Goal: Transaction & Acquisition: Purchase product/service

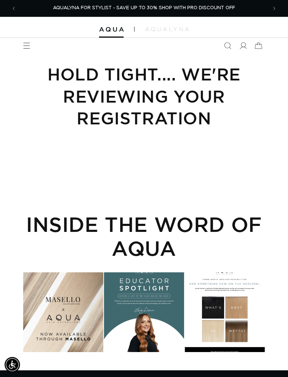
scroll to position [0, 502]
click at [116, 31] on img at bounding box center [111, 29] width 25 height 5
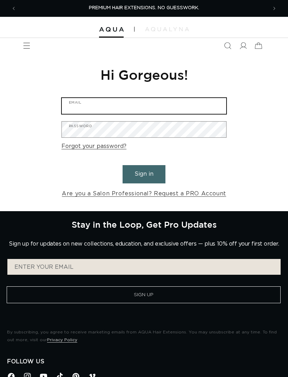
click at [183, 107] on input "Email" at bounding box center [144, 106] width 164 height 16
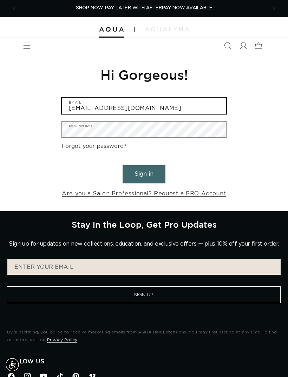
type input "liv.kapheim@gmail.com"
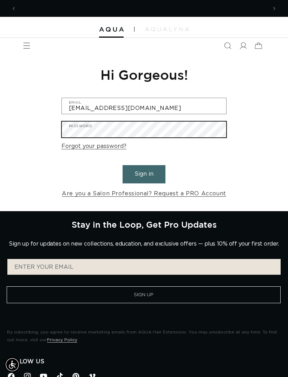
scroll to position [0, 0]
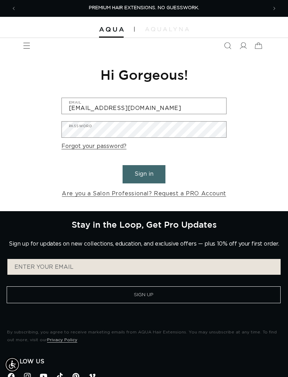
click at [157, 174] on button "Sign in" at bounding box center [144, 174] width 43 height 18
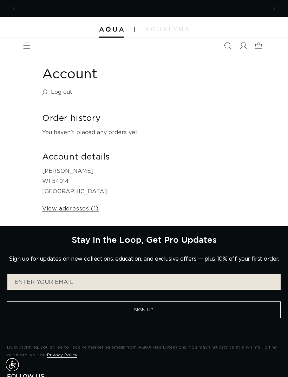
scroll to position [0, 251]
click at [115, 31] on img at bounding box center [111, 29] width 25 height 5
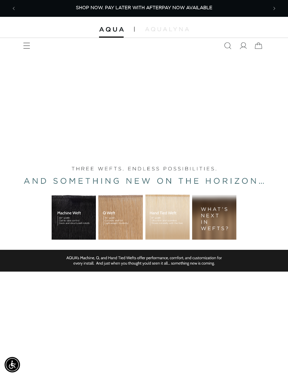
click at [27, 47] on icon "Menu" at bounding box center [26, 45] width 7 height 7
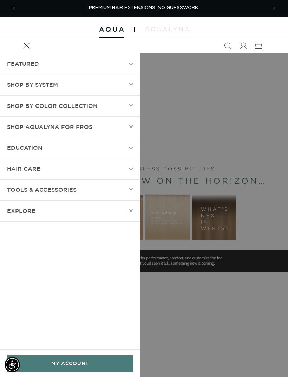
click at [82, 87] on summary "SHOP BY SYSTEM" at bounding box center [70, 84] width 140 height 21
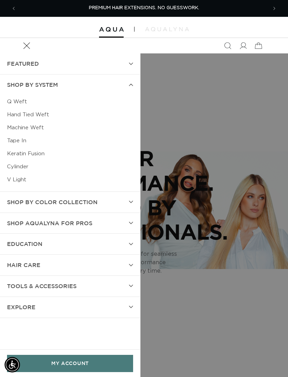
click at [26, 143] on link "Tape In" at bounding box center [70, 140] width 126 height 13
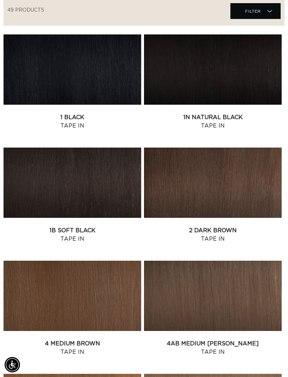
scroll to position [0, 502]
click at [61, 226] on link "1B Soft Black Tape In" at bounding box center [73, 234] width 138 height 17
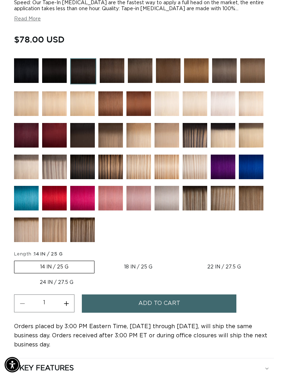
scroll to position [0, 502]
click at [147, 266] on label "18 IN / 25 G Variant sold out or unavailable" at bounding box center [138, 267] width 80 height 12
click at [98, 260] on input "18 IN / 25 G Variant sold out or unavailable" at bounding box center [98, 259] width 0 height 0
radio input "true"
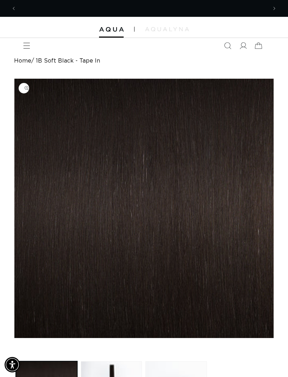
scroll to position [0, 502]
click at [238, 48] on span at bounding box center [242, 45] width 15 height 15
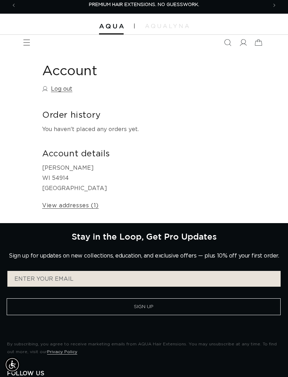
scroll to position [4, 0]
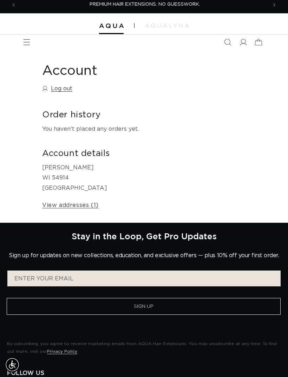
click at [57, 208] on link "View addresses (1)" at bounding box center [70, 205] width 57 height 10
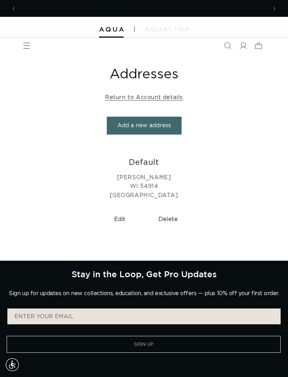
scroll to position [0, 251]
click at [33, 42] on span "Menu" at bounding box center [26, 45] width 15 height 15
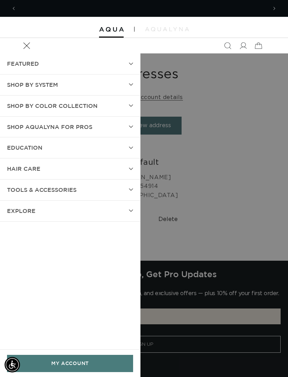
click at [82, 366] on link "MY ACCOUNT" at bounding box center [70, 363] width 126 height 17
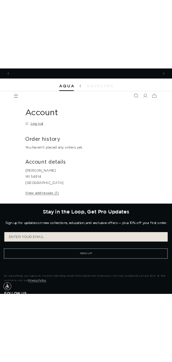
scroll to position [0, 502]
